Goal: Transaction & Acquisition: Subscribe to service/newsletter

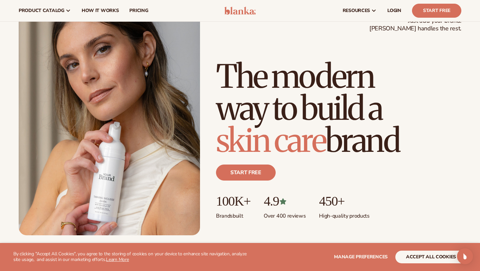
scroll to position [27, 0]
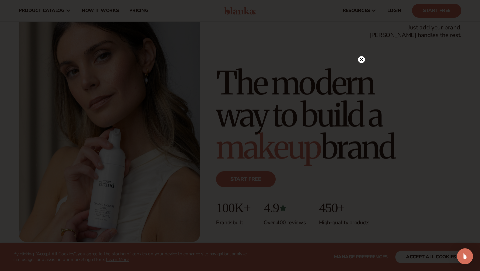
click at [362, 60] on icon at bounding box center [361, 59] width 3 height 3
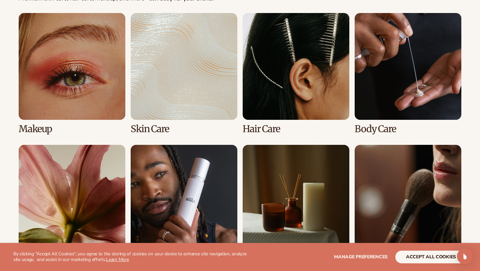
scroll to position [1296, 0]
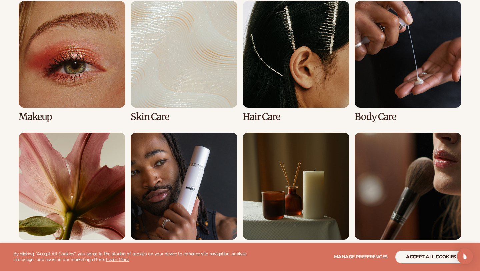
click at [74, 75] on link "1 / 8" at bounding box center [72, 61] width 107 height 121
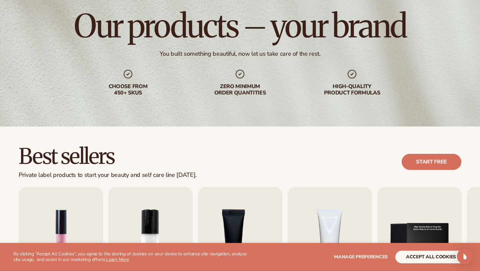
scroll to position [169, 0]
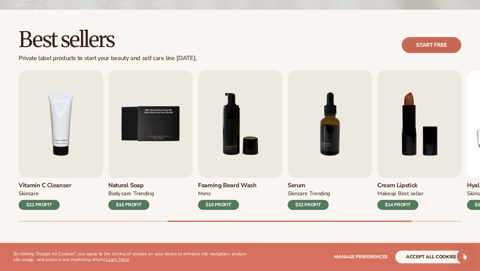
click at [438, 44] on link "Start free" at bounding box center [432, 45] width 60 height 16
